Goal: Task Accomplishment & Management: Manage account settings

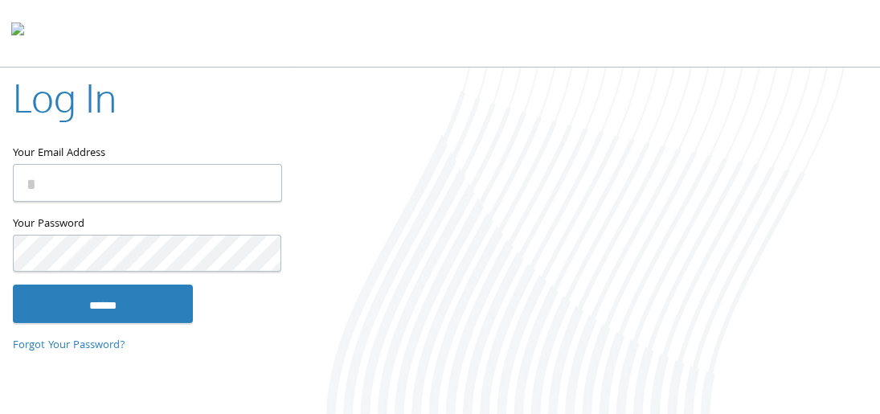
type input "**********"
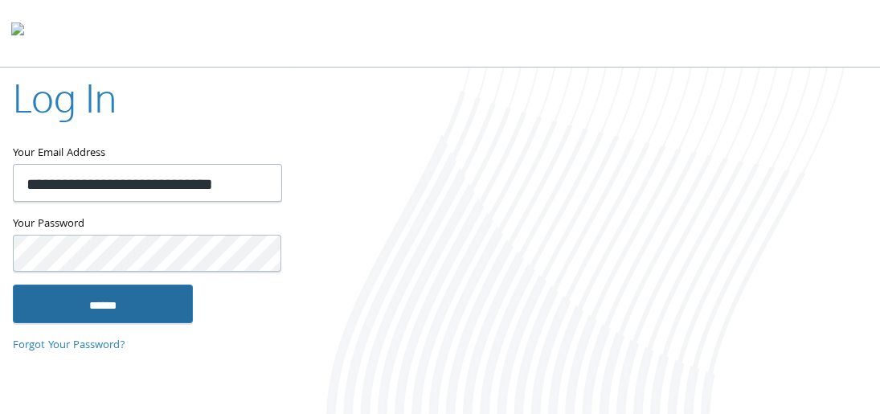
click at [166, 302] on input "******" at bounding box center [103, 304] width 180 height 39
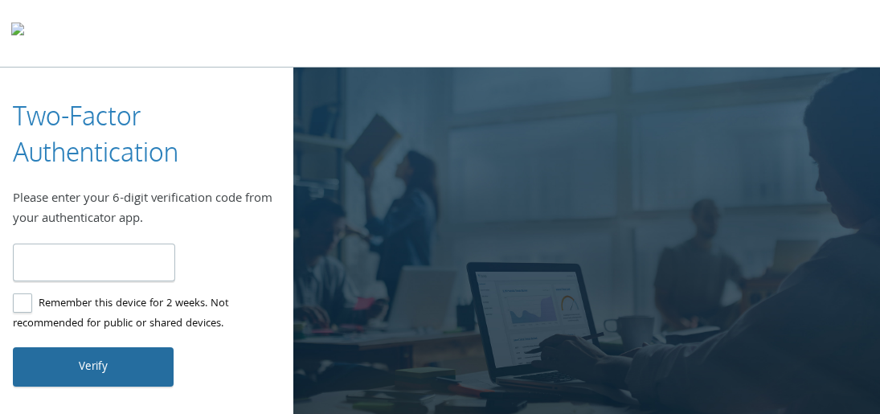
type input "******"
click at [100, 374] on button "Verify" at bounding box center [93, 366] width 161 height 39
